Goal: Use online tool/utility: Utilize a website feature to perform a specific function

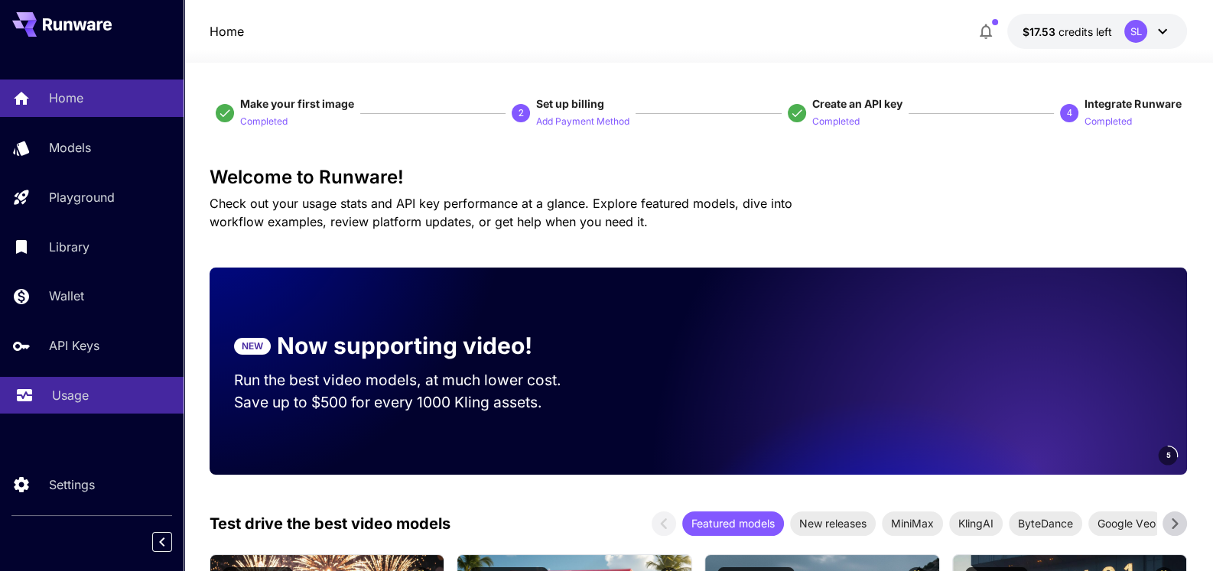
click at [76, 386] on p "Usage" at bounding box center [70, 395] width 37 height 18
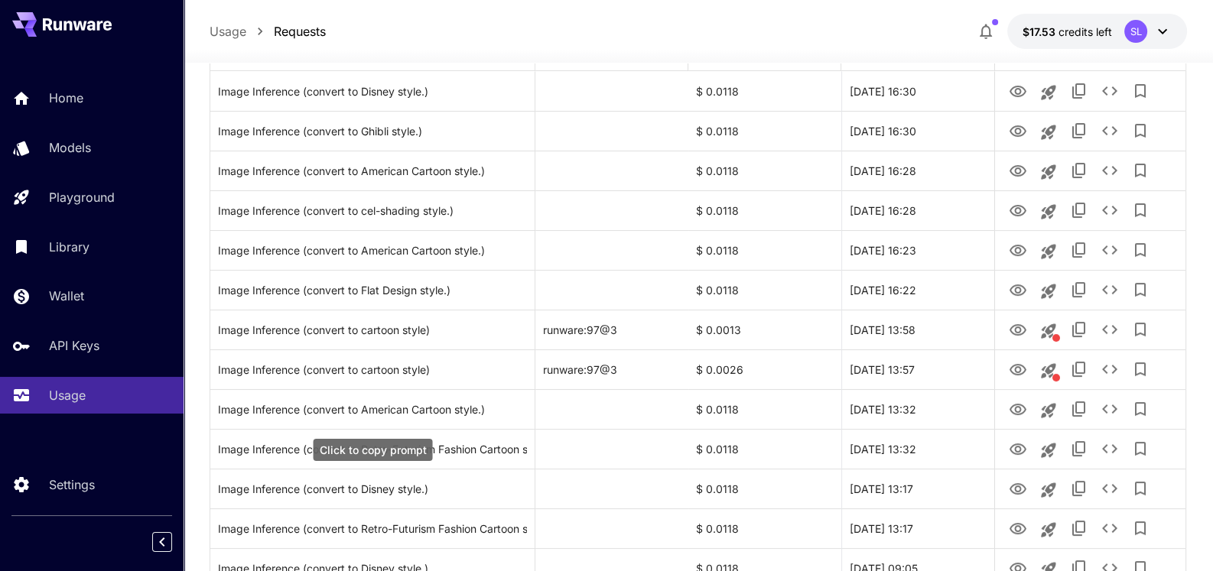
scroll to position [152, 0]
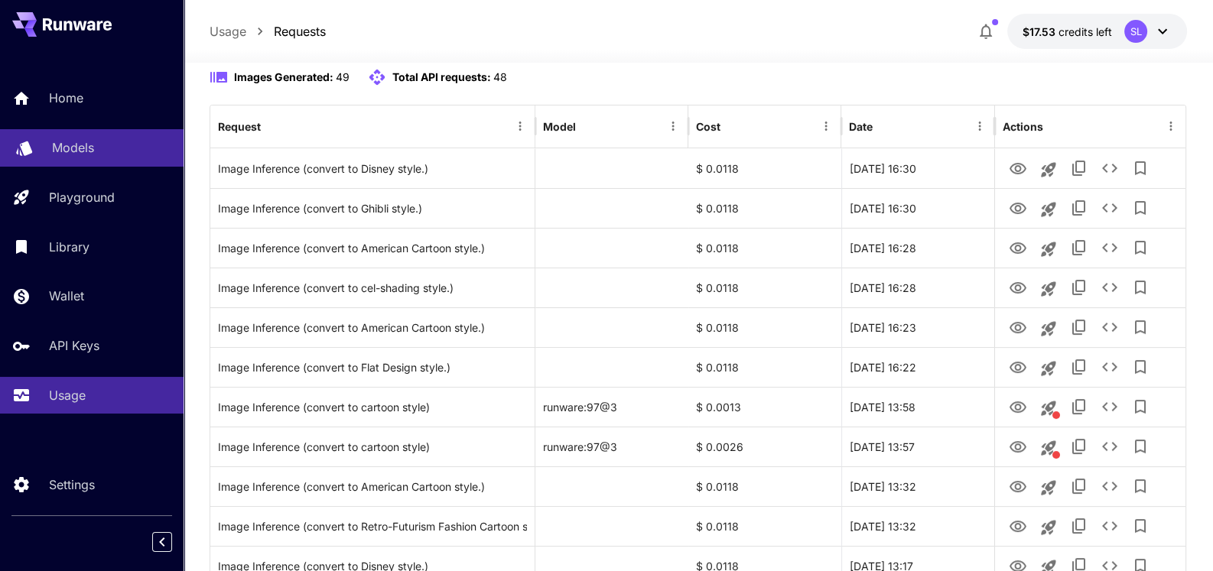
click at [60, 148] on p "Models" at bounding box center [73, 147] width 42 height 18
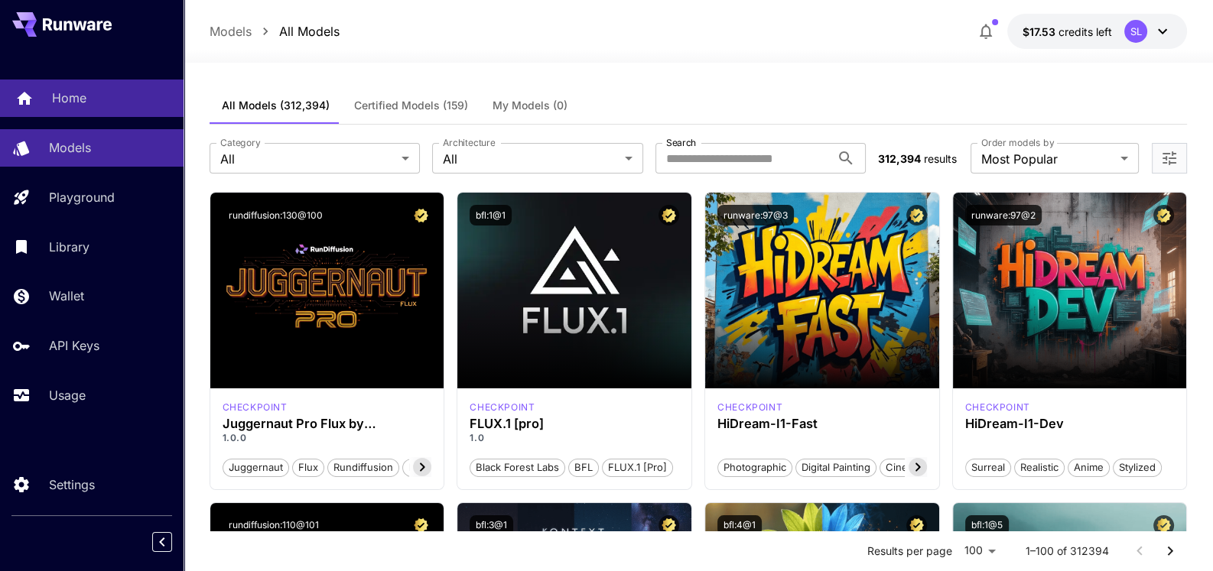
click at [61, 102] on p "Home" at bounding box center [69, 98] width 34 height 18
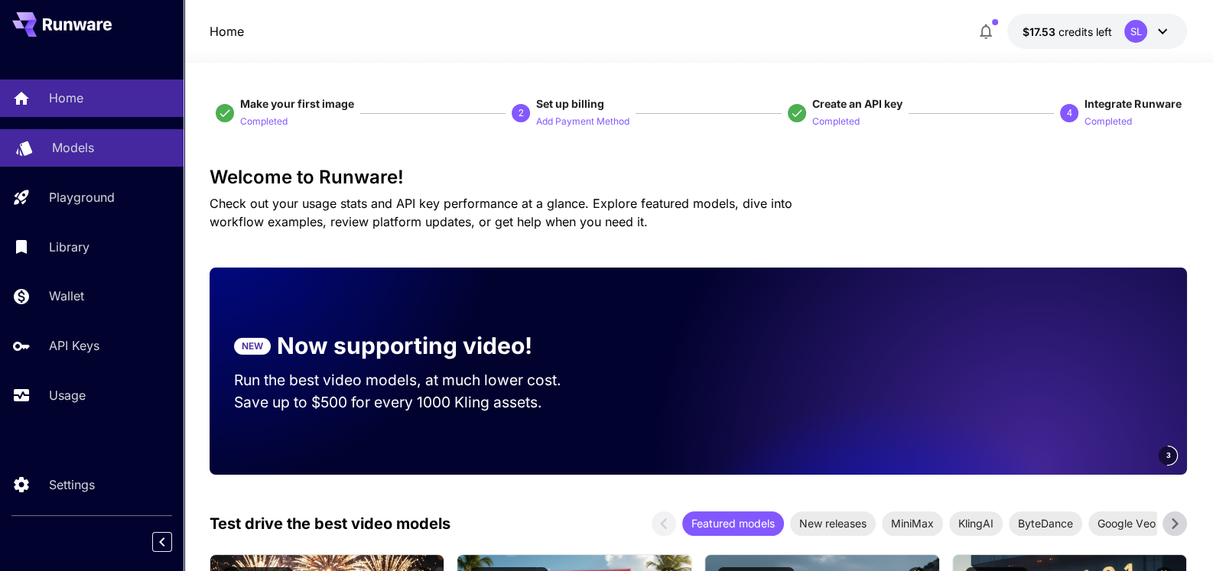
click at [65, 148] on p "Models" at bounding box center [73, 147] width 42 height 18
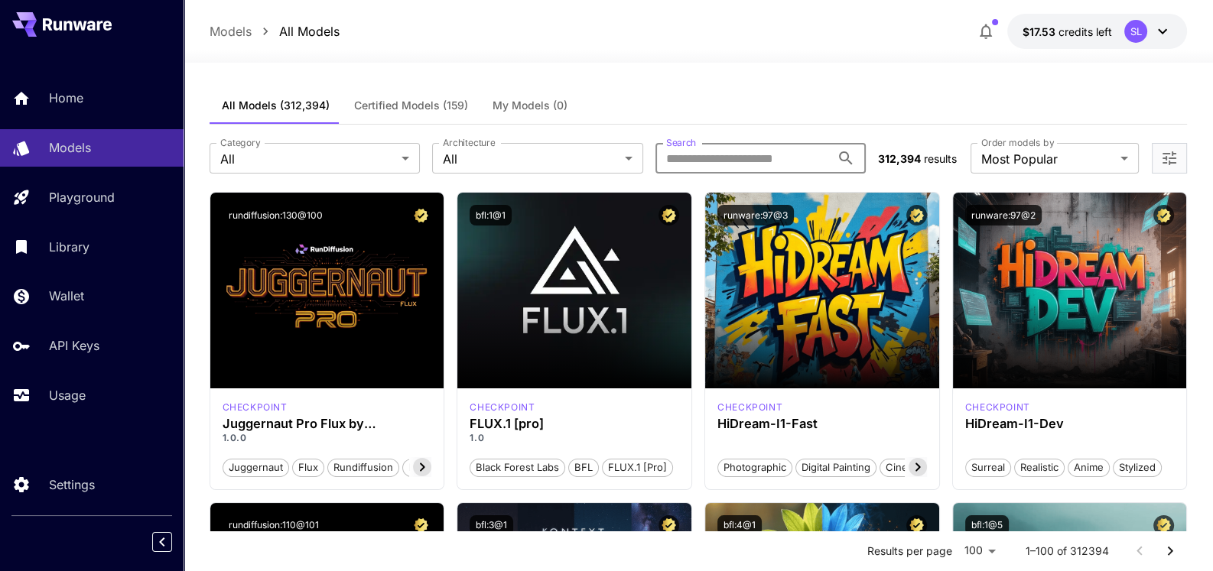
click at [695, 160] on input "Search" at bounding box center [744, 158] width 176 height 31
type input "****"
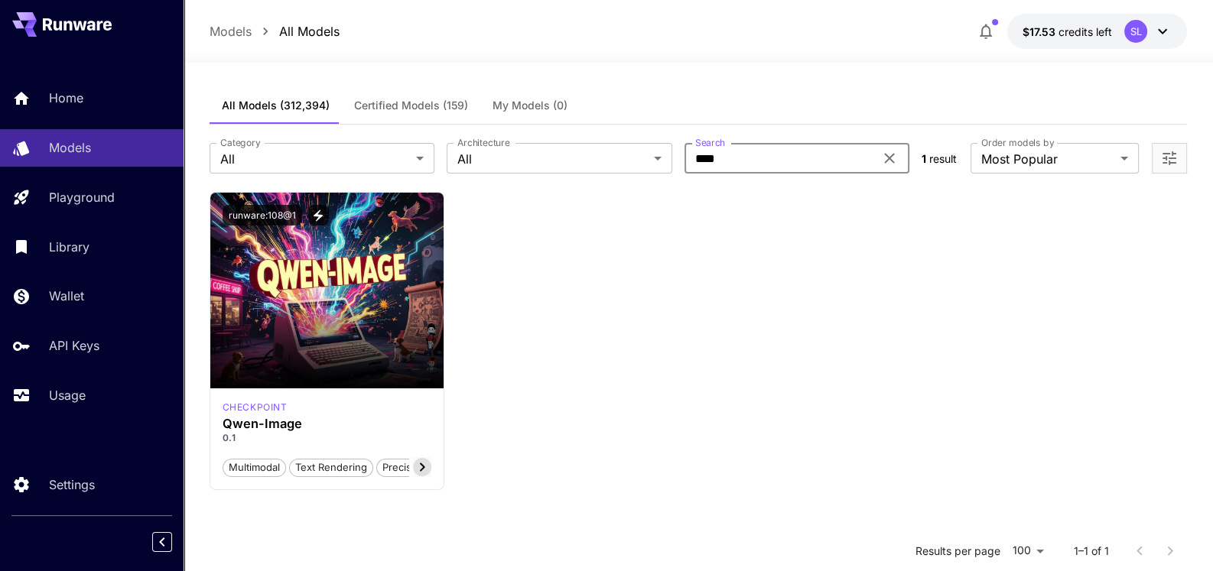
click at [717, 159] on input "****" at bounding box center [780, 158] width 190 height 31
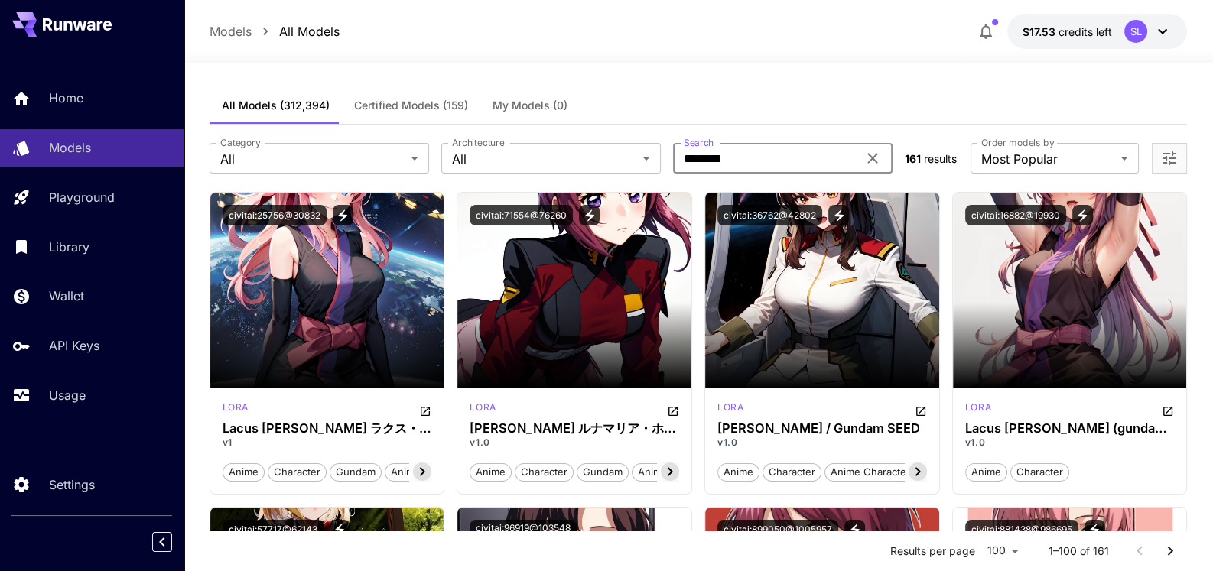
type input "********"
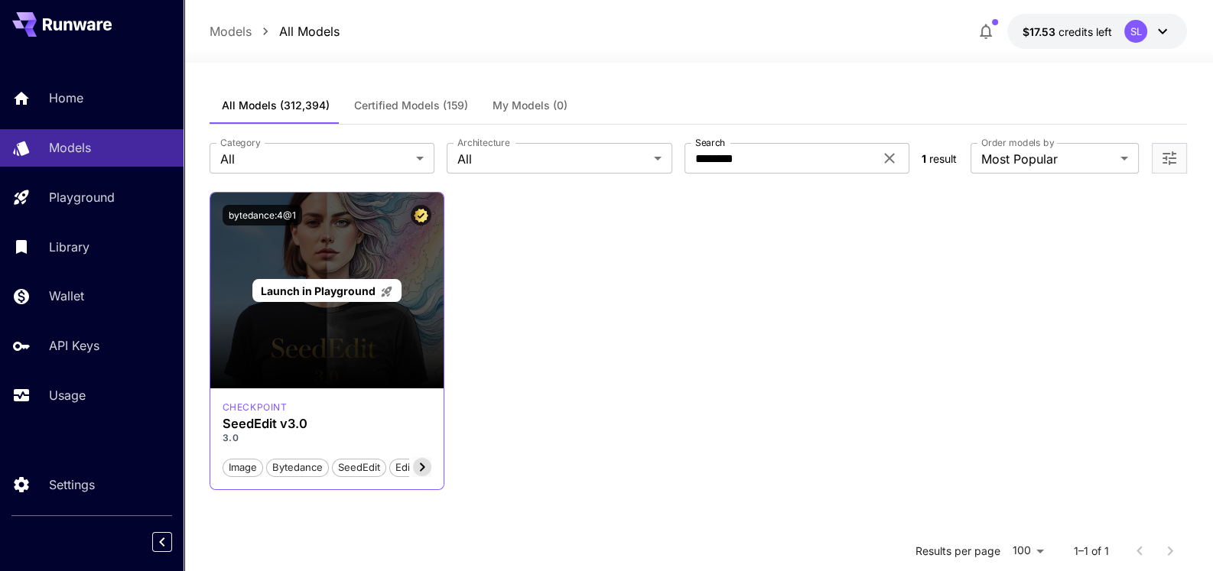
click at [315, 320] on div "Launch in Playground" at bounding box center [327, 291] width 234 height 196
click at [311, 290] on span "Launch in Playground" at bounding box center [318, 291] width 115 height 13
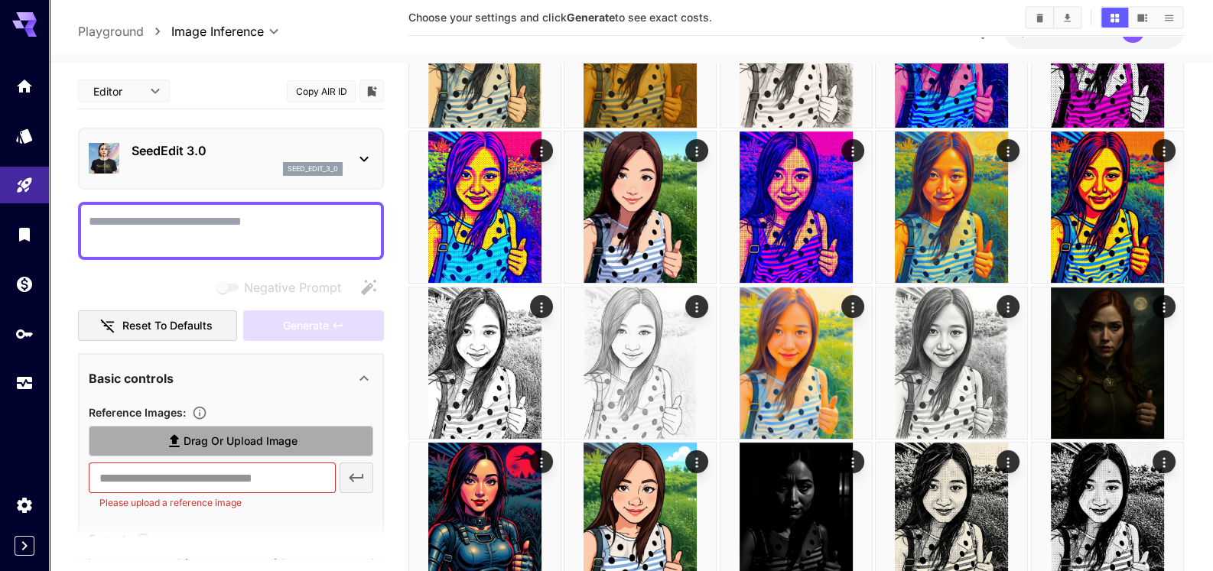
click at [207, 443] on span "Drag or upload image" at bounding box center [241, 441] width 114 height 19
click at [0, 0] on input "Drag or upload image" at bounding box center [0, 0] width 0 height 0
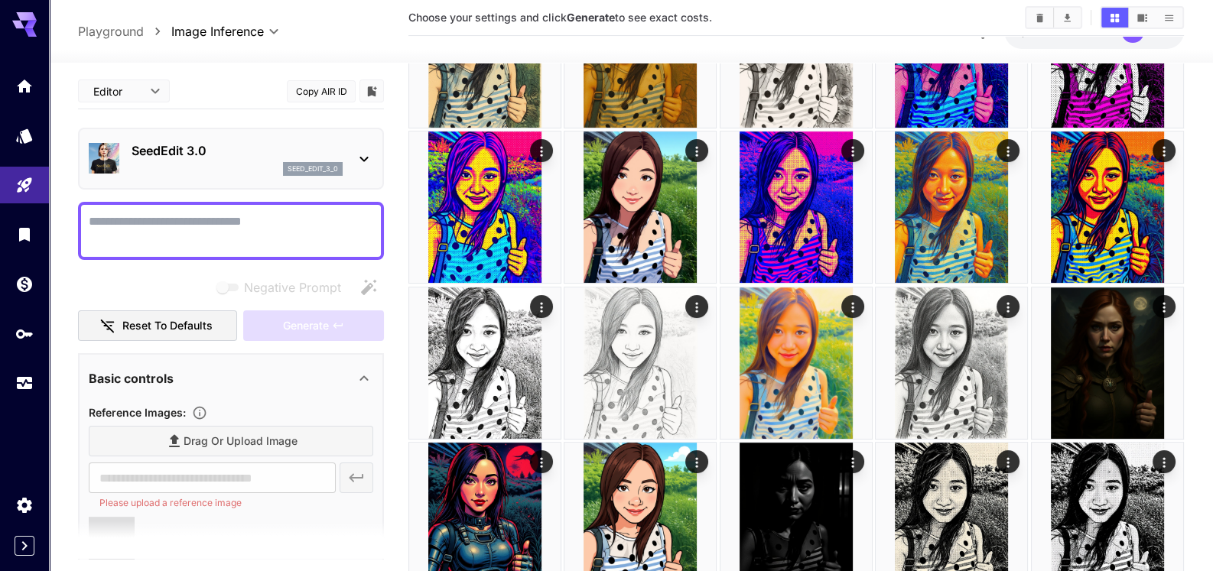
type input "**********"
click at [116, 226] on textarea "Negative Prompt" at bounding box center [231, 231] width 285 height 37
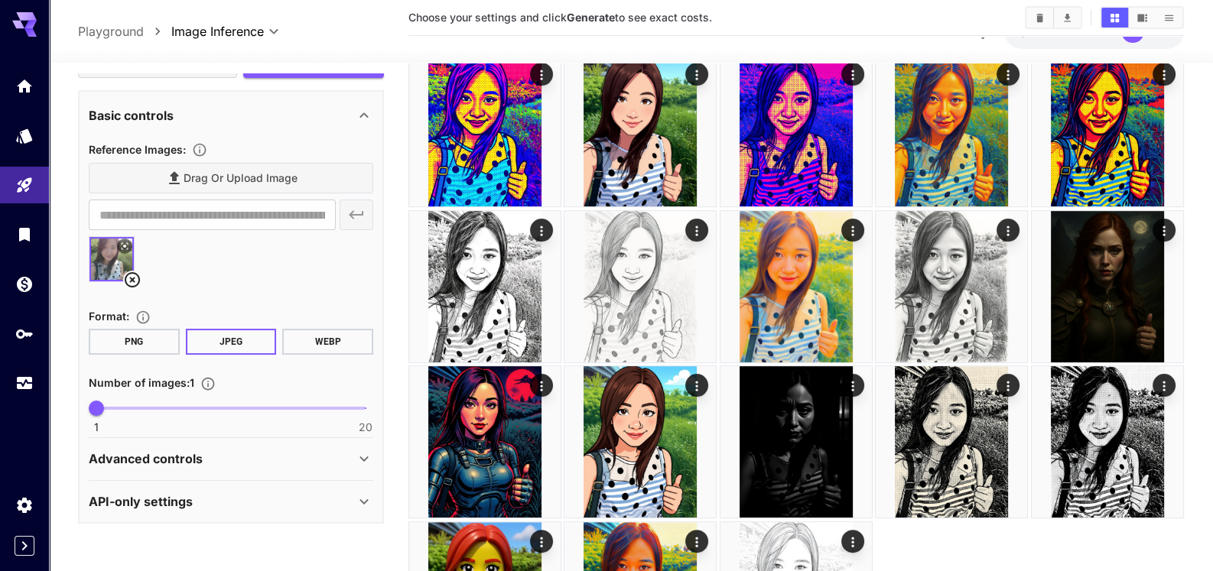
scroll to position [684, 0]
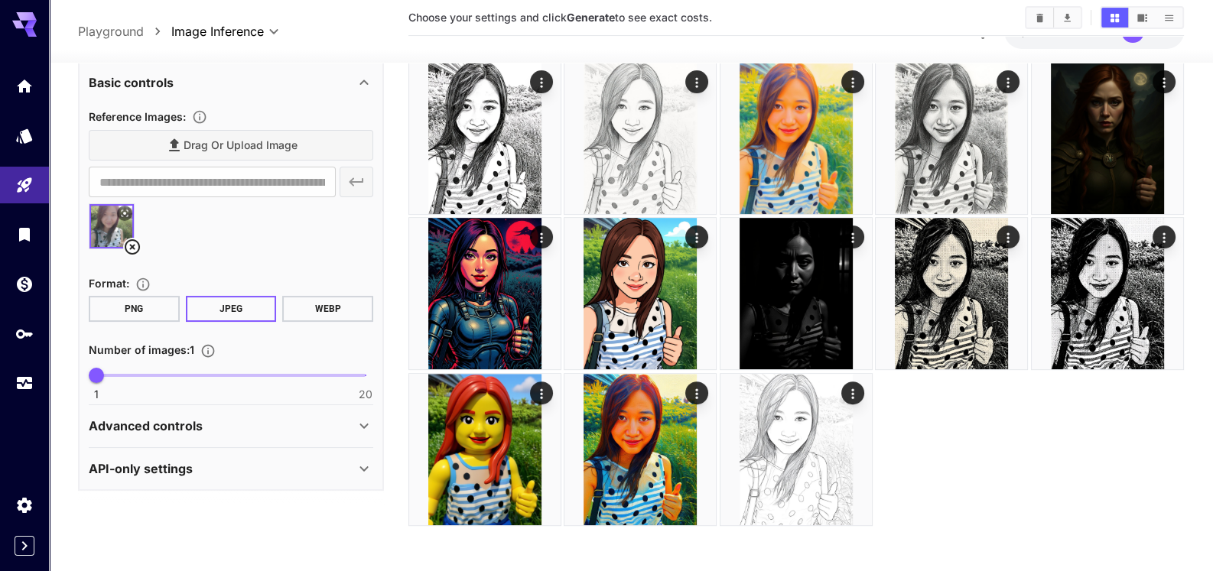
type textarea "**********"
click at [242, 428] on div "Advanced controls" at bounding box center [222, 426] width 266 height 18
drag, startPoint x: 229, startPoint y: 493, endPoint x: 178, endPoint y: 497, distance: 51.5
click at [178, 497] on section at bounding box center [231, 507] width 306 height 38
click at [171, 495] on section at bounding box center [231, 507] width 306 height 38
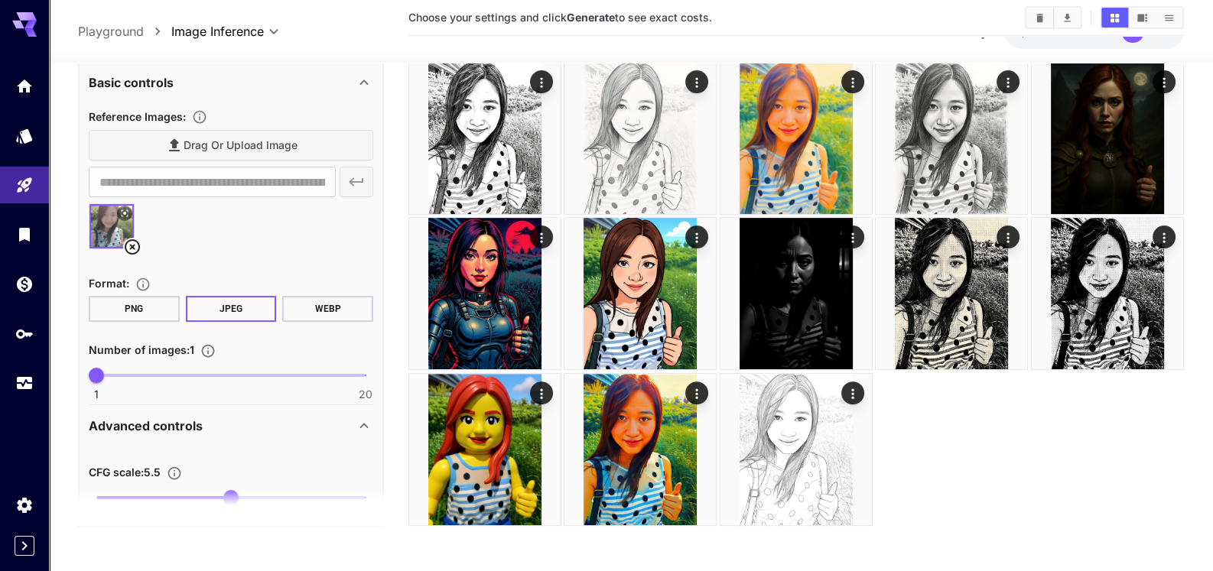
drag, startPoint x: 226, startPoint y: 494, endPoint x: 174, endPoint y: 488, distance: 52.4
click at [174, 488] on section at bounding box center [231, 507] width 306 height 38
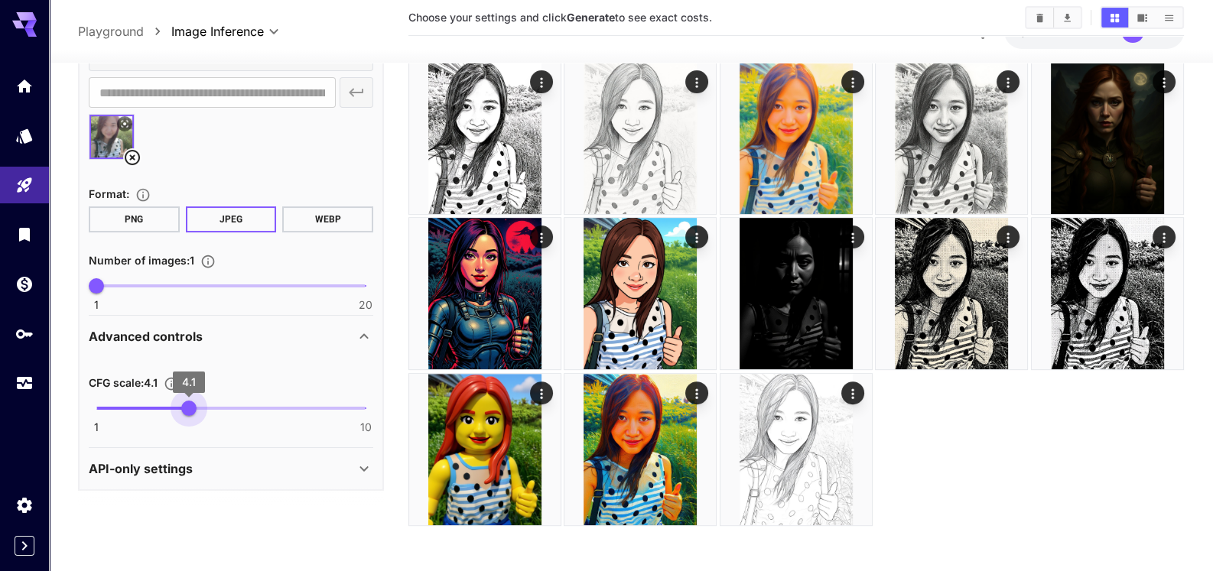
type input "***"
drag, startPoint x: 231, startPoint y: 407, endPoint x: 192, endPoint y: 409, distance: 39.1
click at [192, 409] on span "4.2" at bounding box center [191, 408] width 15 height 15
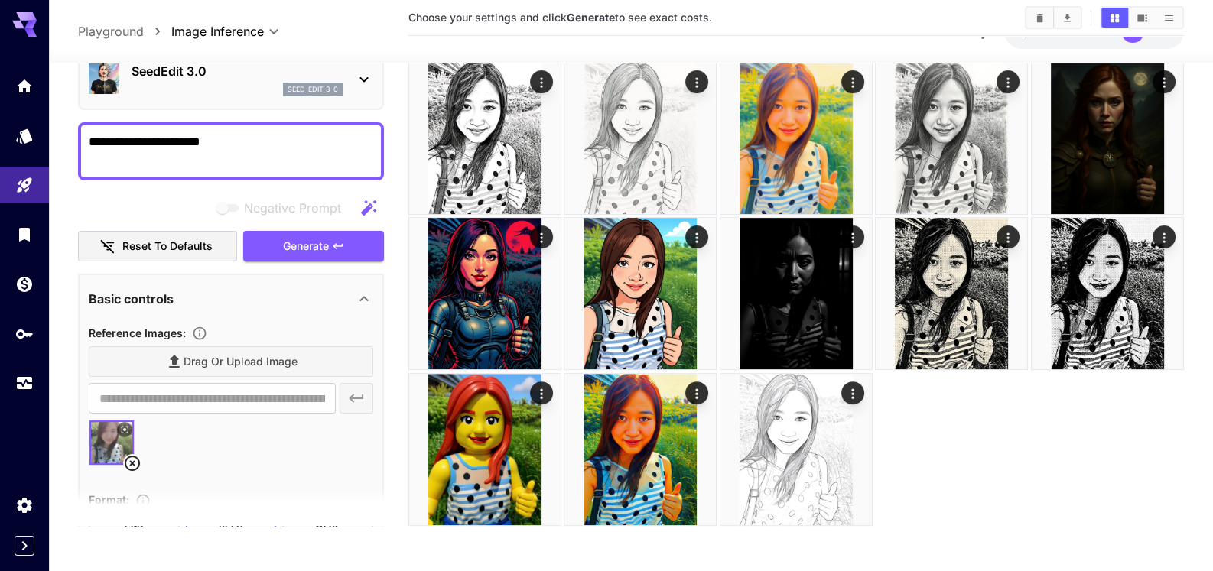
scroll to position [0, 0]
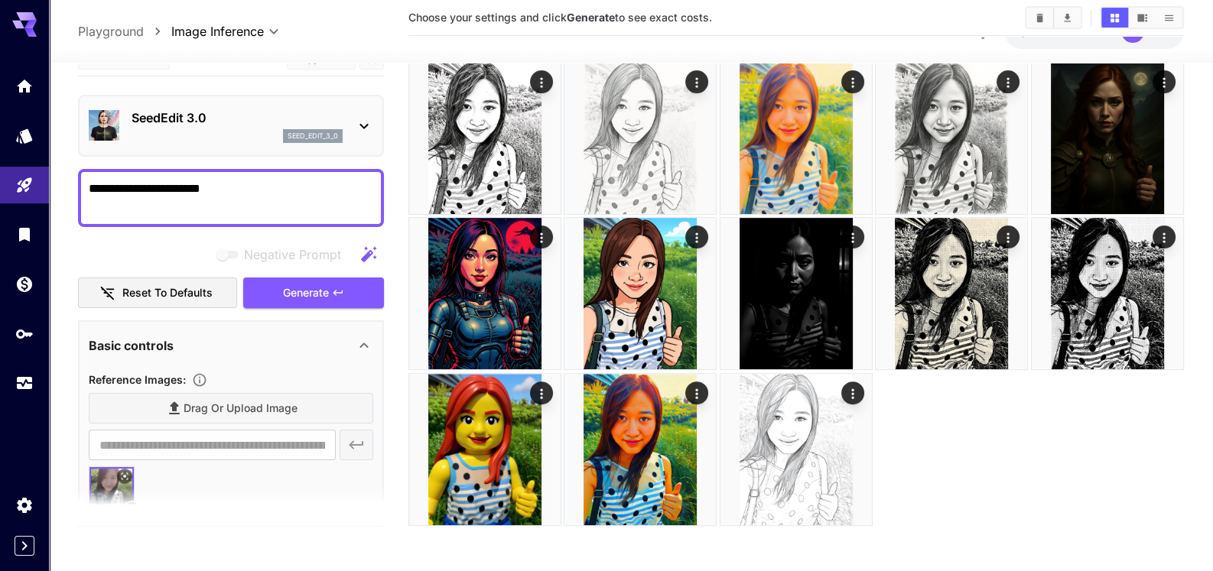
click at [369, 339] on icon at bounding box center [364, 345] width 18 height 18
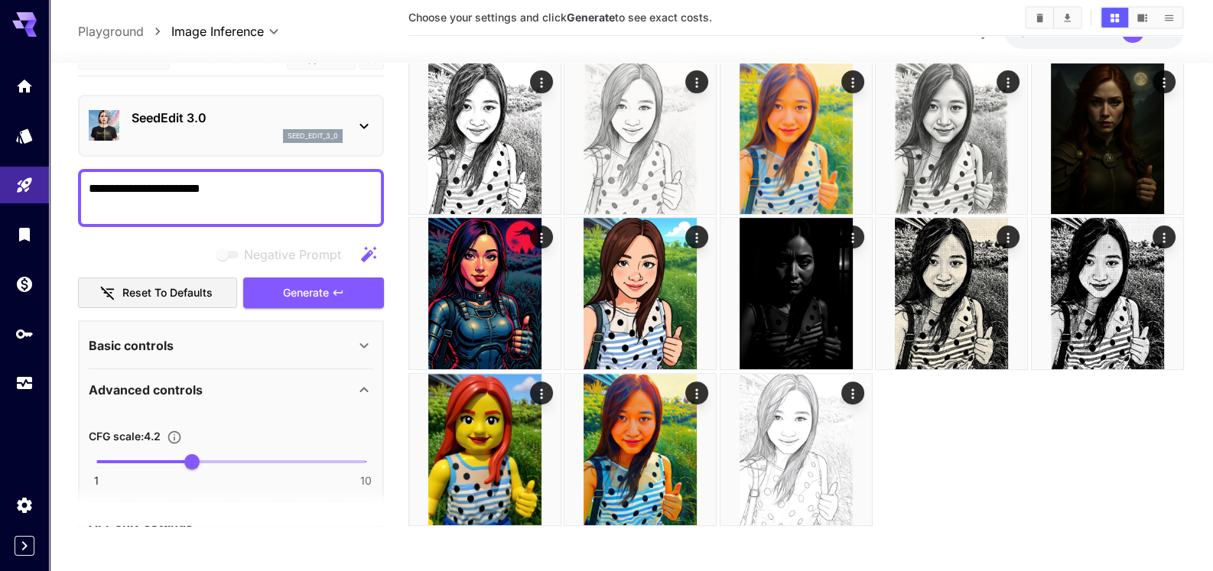
click at [363, 341] on icon at bounding box center [364, 345] width 18 height 18
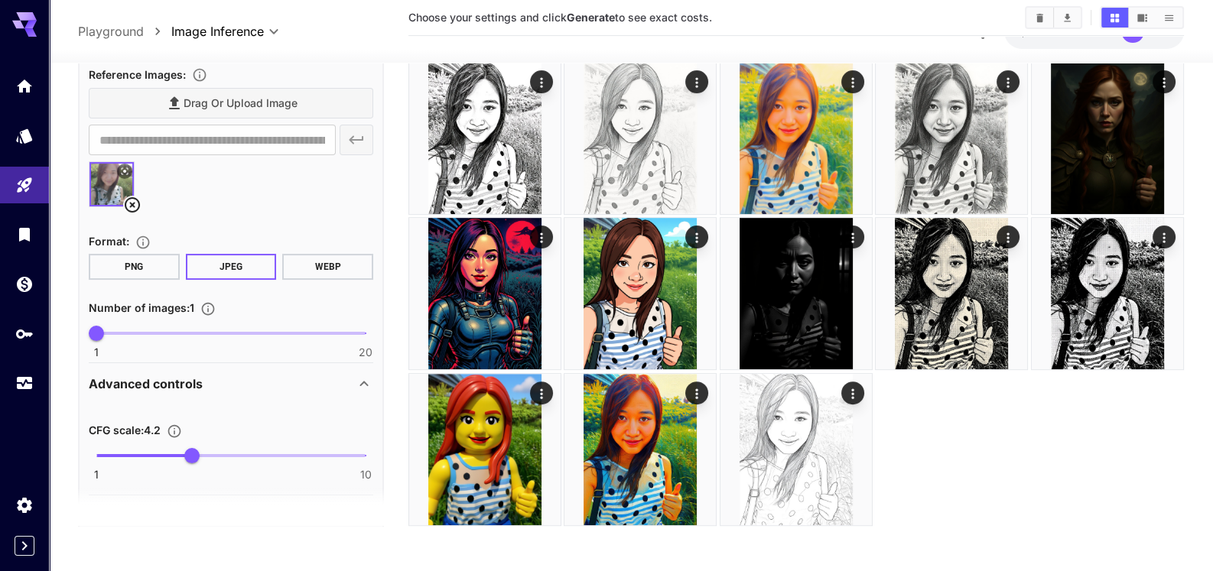
scroll to position [353, 0]
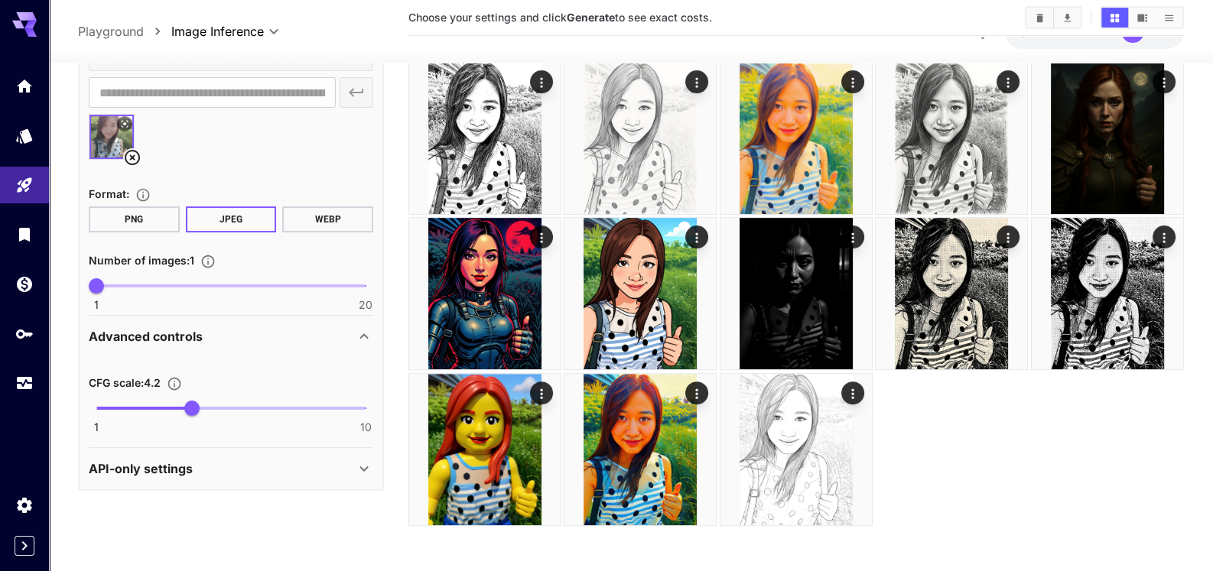
click at [289, 466] on div "API-only settings" at bounding box center [222, 469] width 266 height 18
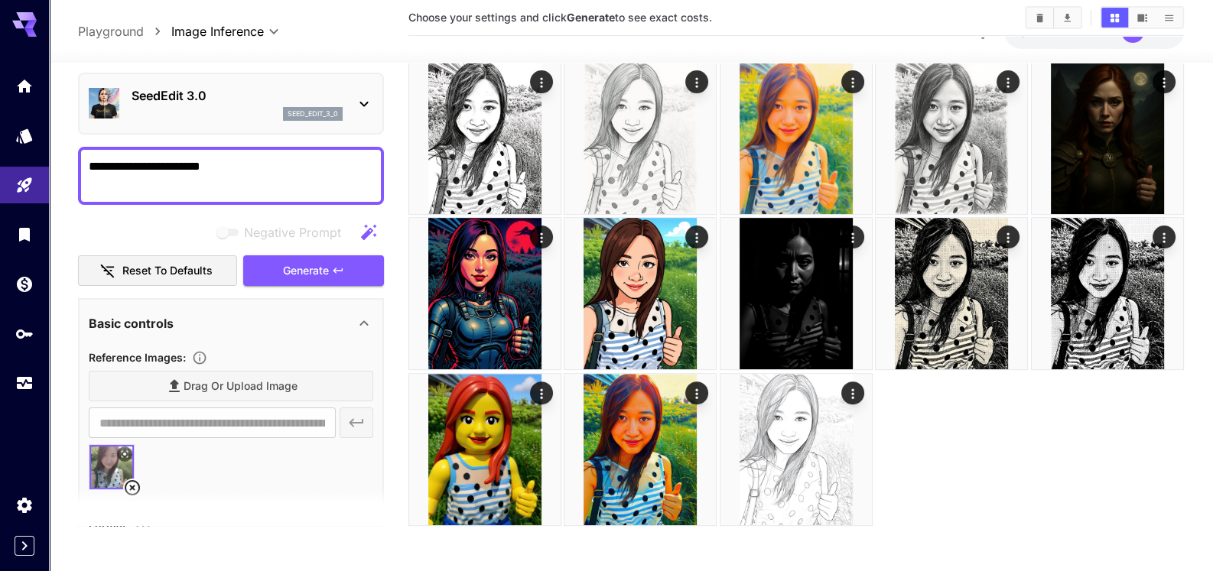
scroll to position [0, 0]
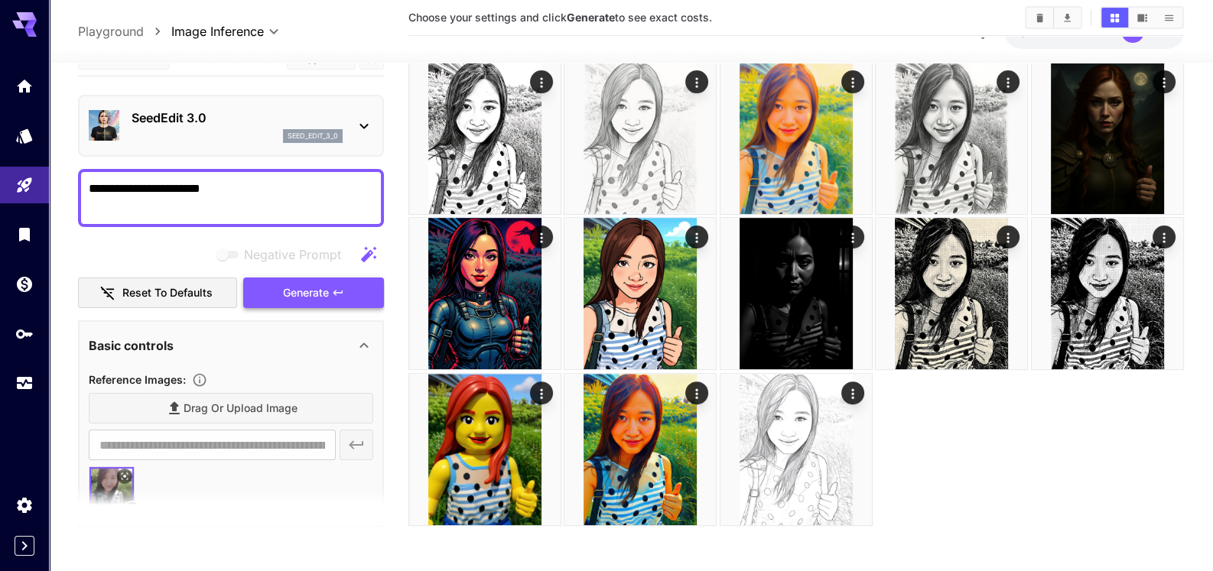
click at [291, 295] on span "Generate" at bounding box center [306, 293] width 46 height 19
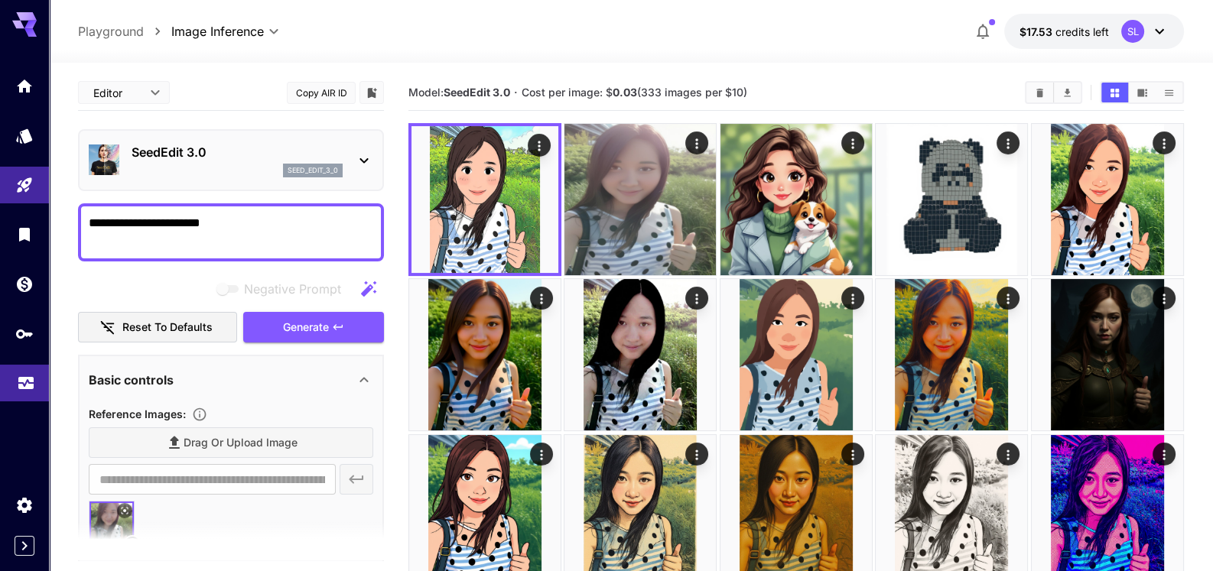
click at [27, 385] on icon "Usage" at bounding box center [26, 380] width 18 height 18
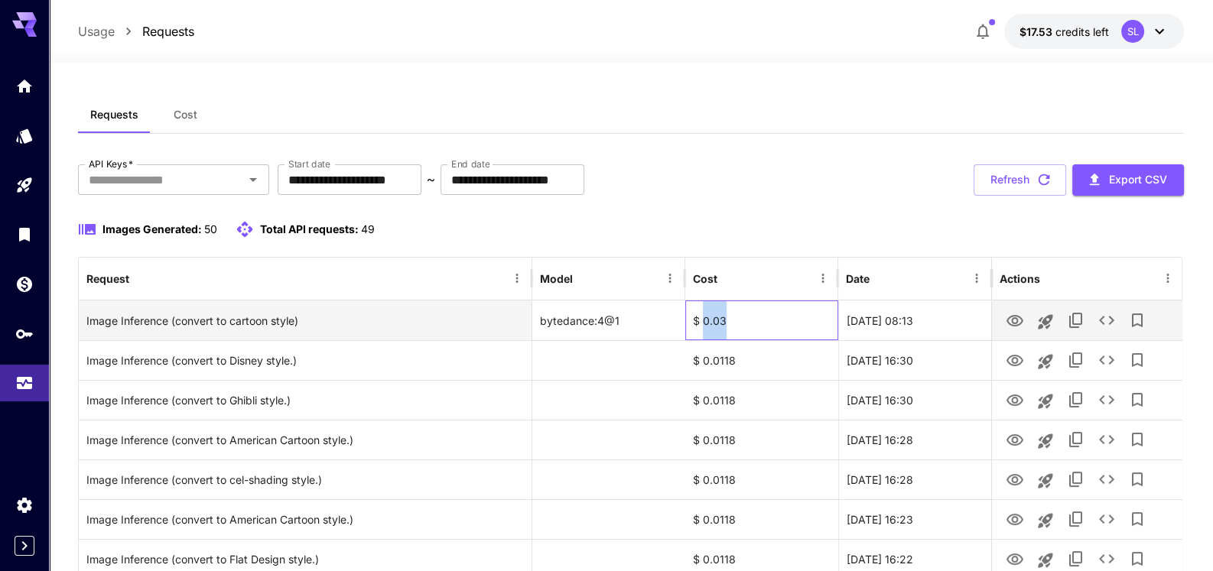
drag, startPoint x: 705, startPoint y: 321, endPoint x: 733, endPoint y: 321, distance: 27.6
click at [733, 321] on div "$ 0.03" at bounding box center [761, 321] width 153 height 40
drag, startPoint x: 535, startPoint y: 315, endPoint x: 761, endPoint y: 319, distance: 226.5
click at [761, 319] on div "Image Inference (convert to cartoon style) bytedance:4@1 $ 0.03 [DATE] 08:13" at bounding box center [631, 321] width 1104 height 40
click at [562, 325] on div "bytedance:4@1" at bounding box center [608, 321] width 153 height 40
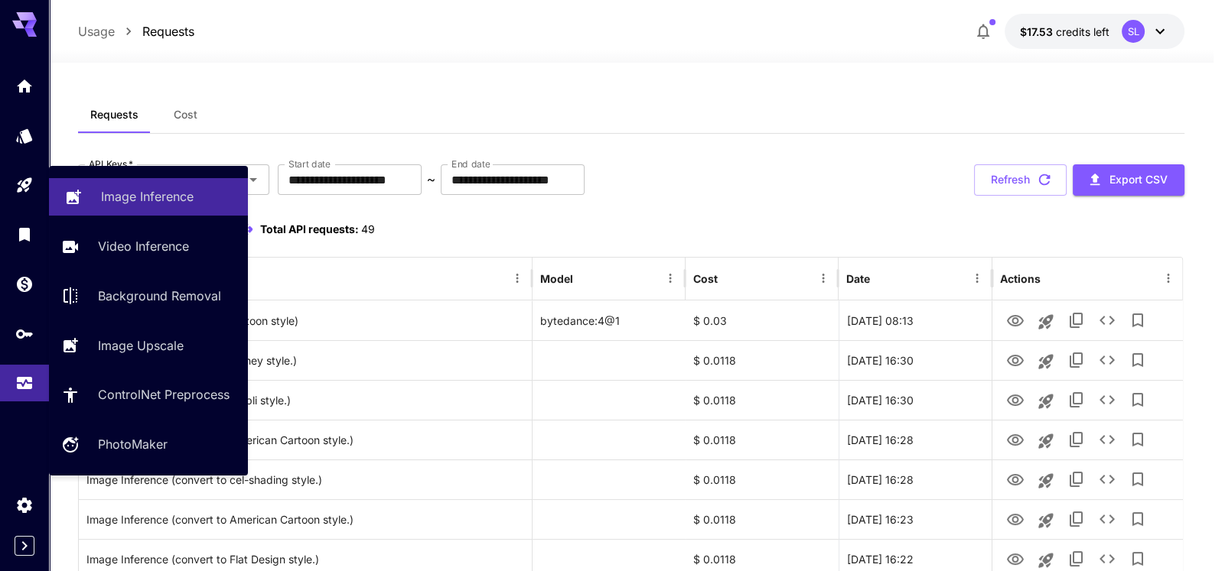
click at [135, 201] on p "Image Inference" at bounding box center [147, 196] width 93 height 18
